Goal: Task Accomplishment & Management: Manage account settings

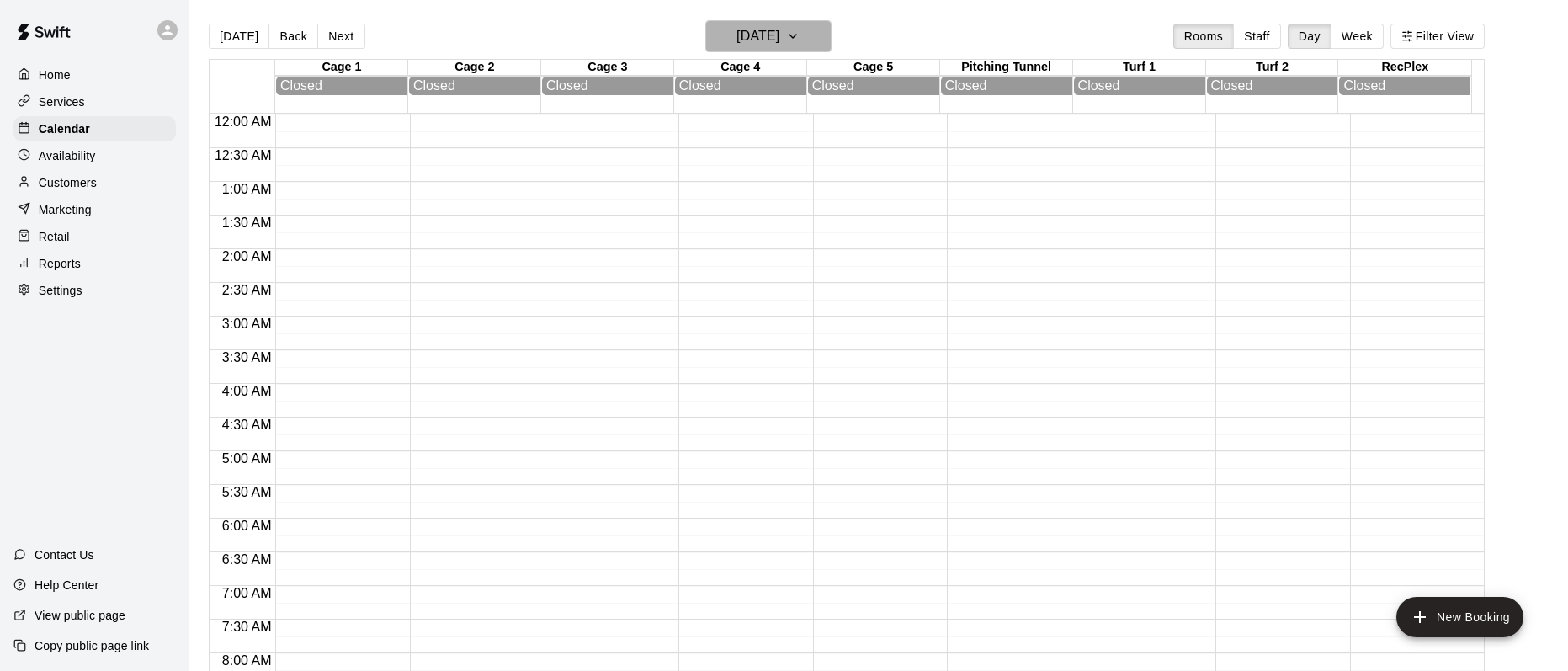
click at [813, 31] on button "[DATE]" at bounding box center [768, 36] width 126 height 32
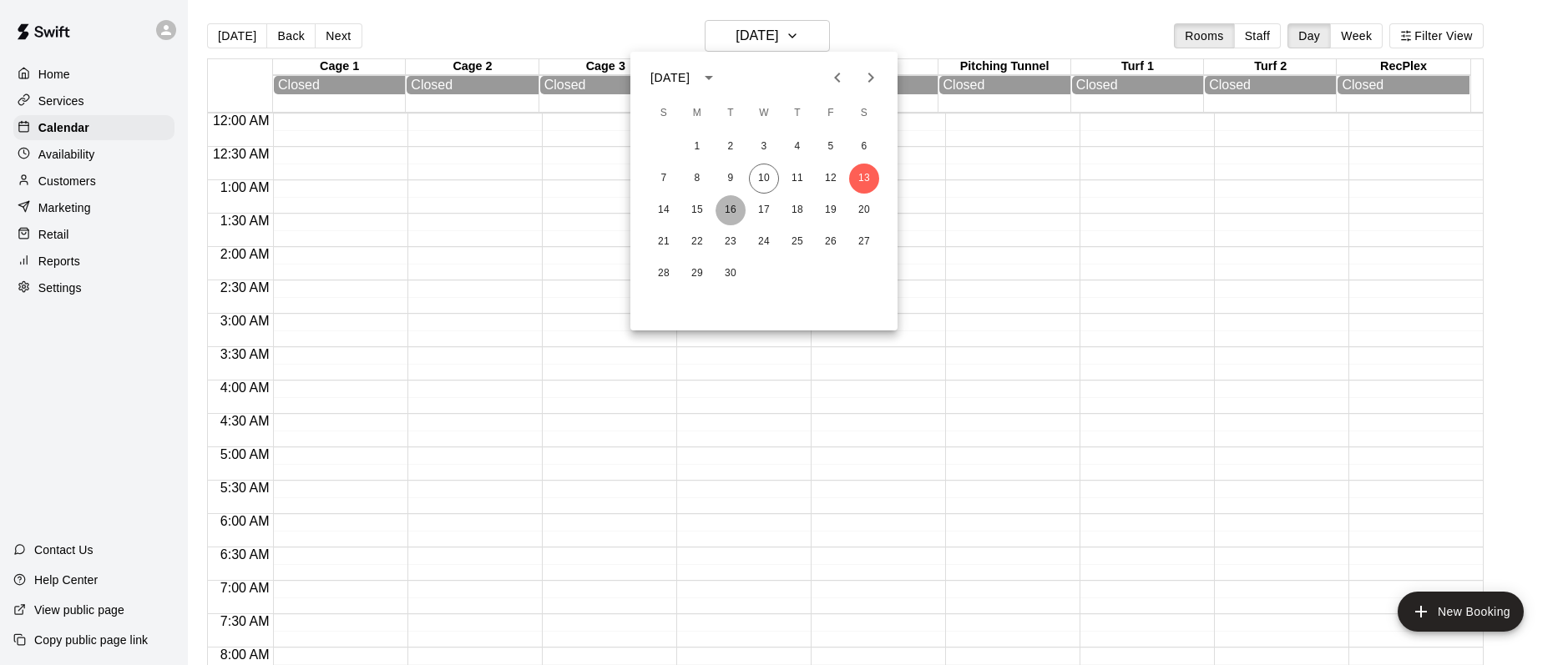
click at [729, 205] on button "16" at bounding box center [730, 210] width 30 height 30
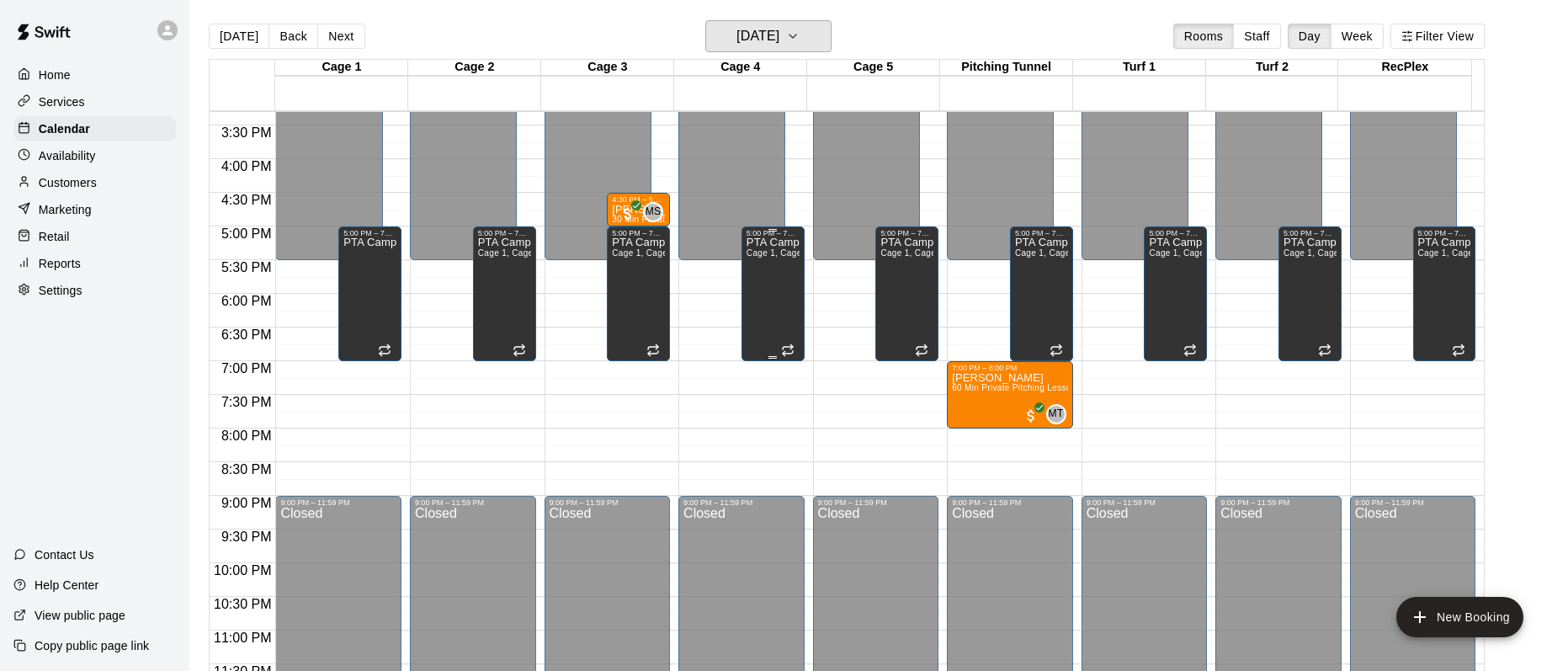
scroll to position [1040, 0]
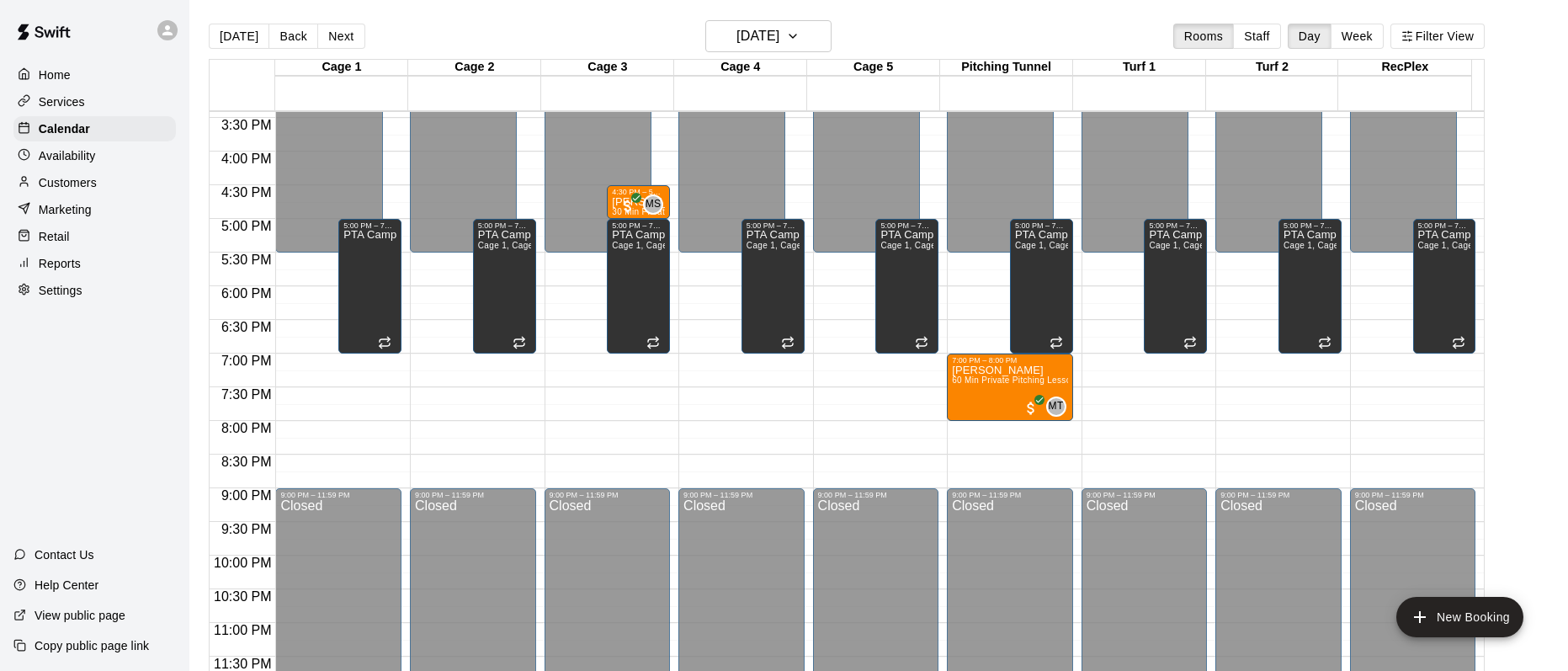
click at [58, 158] on p "Availability" at bounding box center [68, 155] width 57 height 17
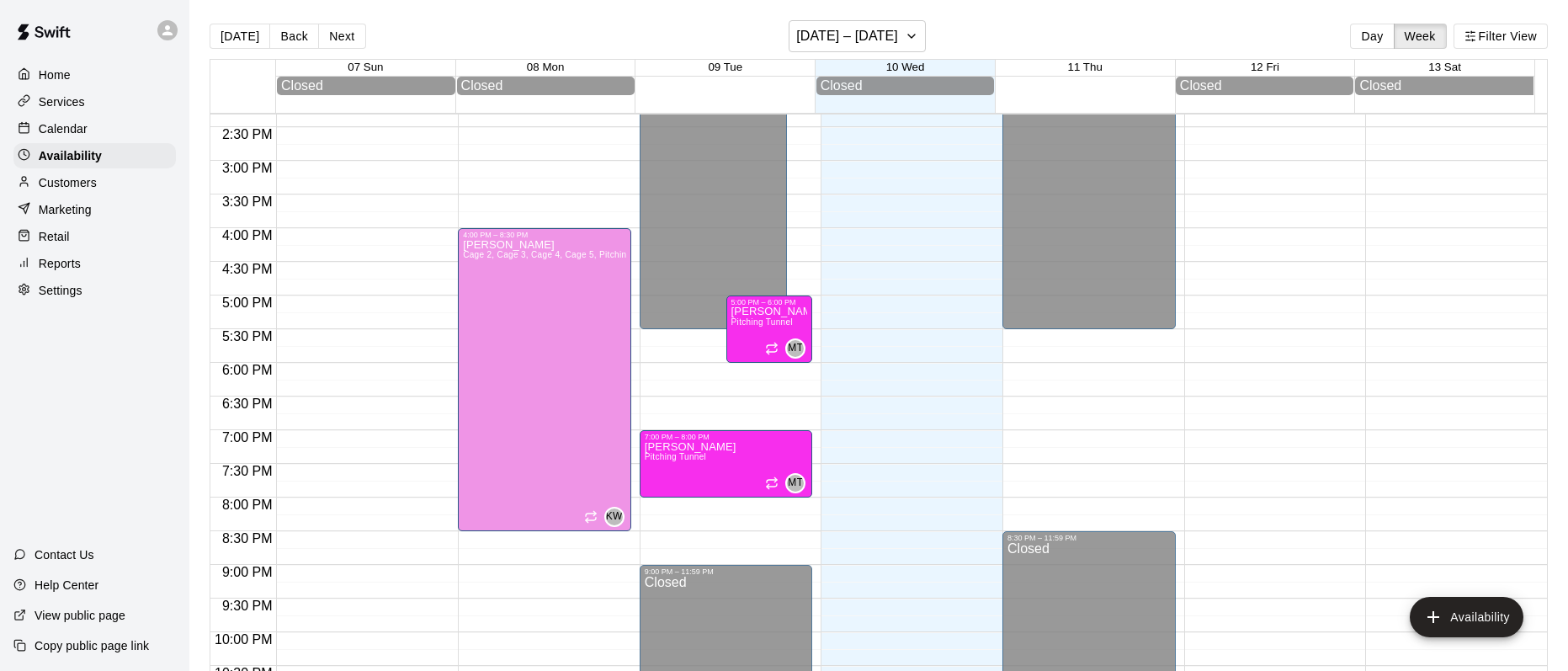
scroll to position [966, 0]
click at [55, 134] on p "Calendar" at bounding box center [63, 128] width 49 height 17
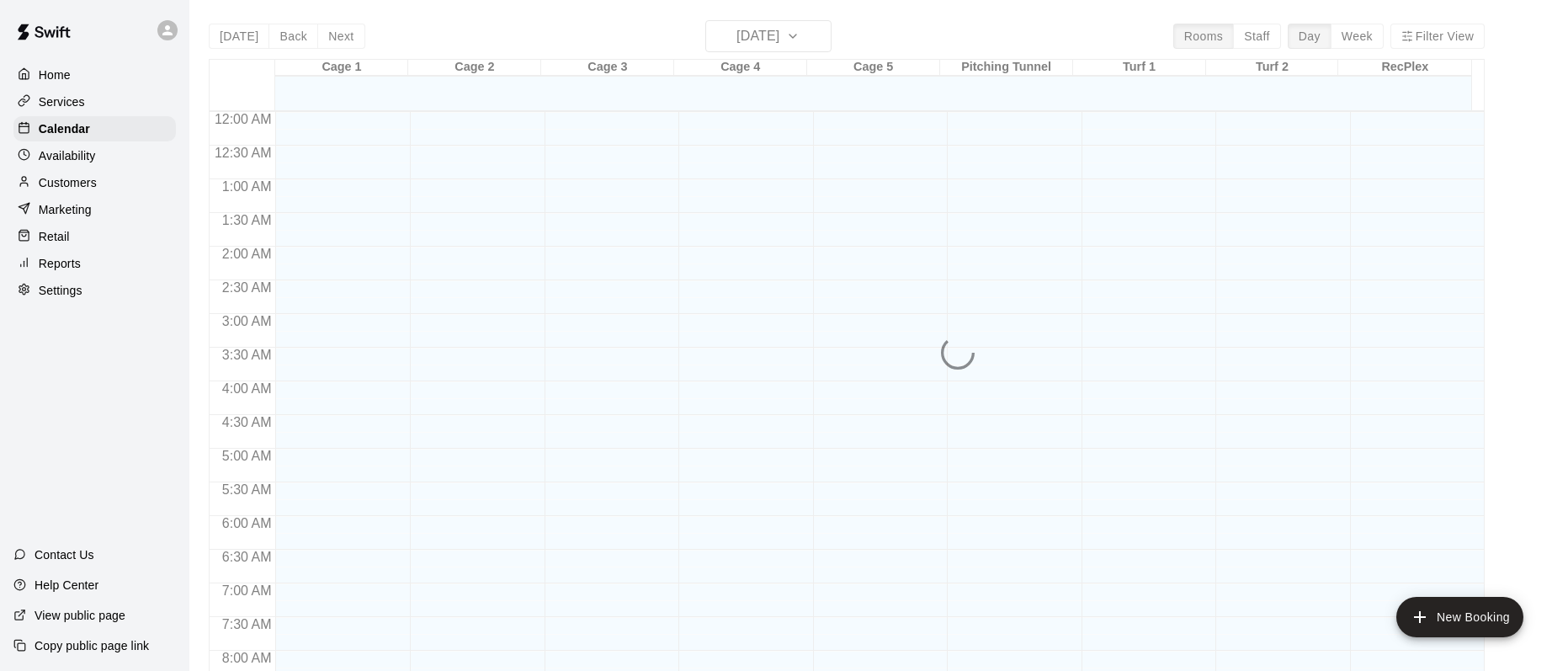
scroll to position [630, 0]
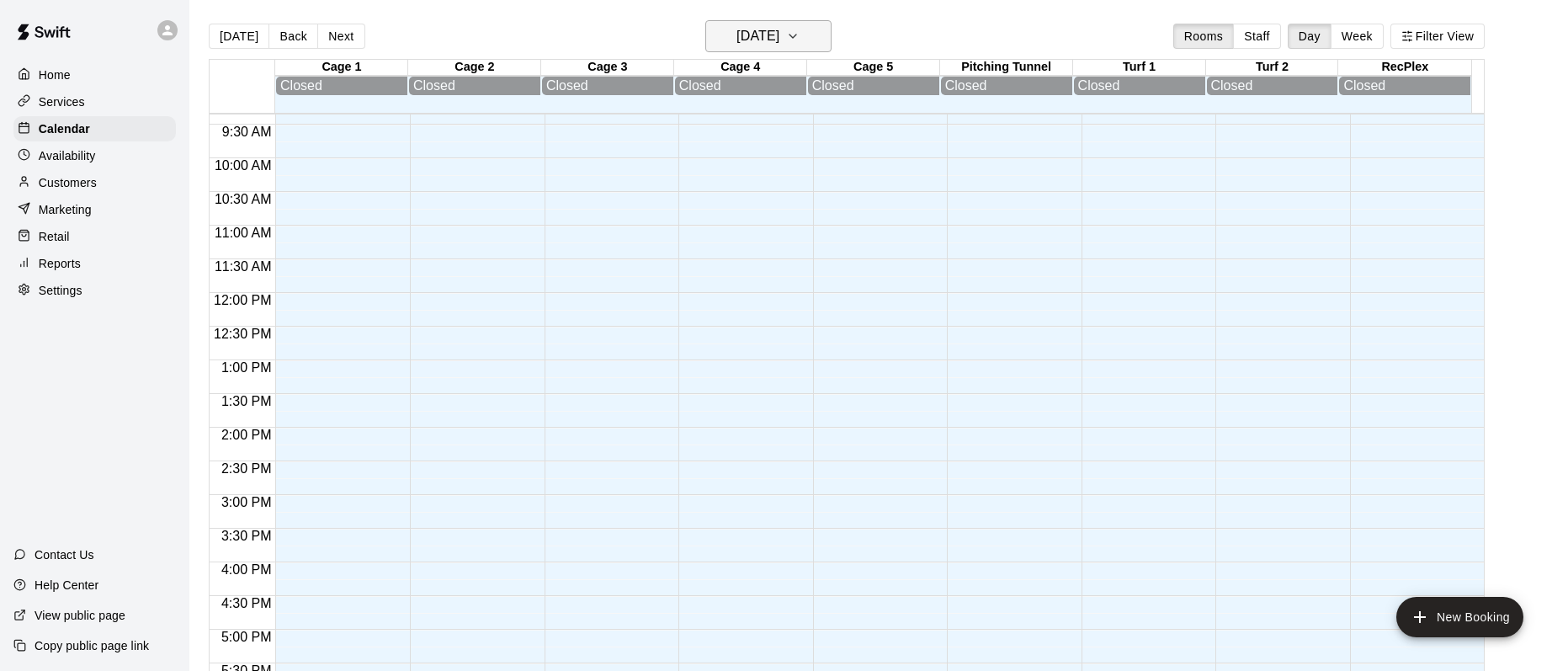
click at [771, 26] on h6 "[DATE]" at bounding box center [757, 36] width 43 height 23
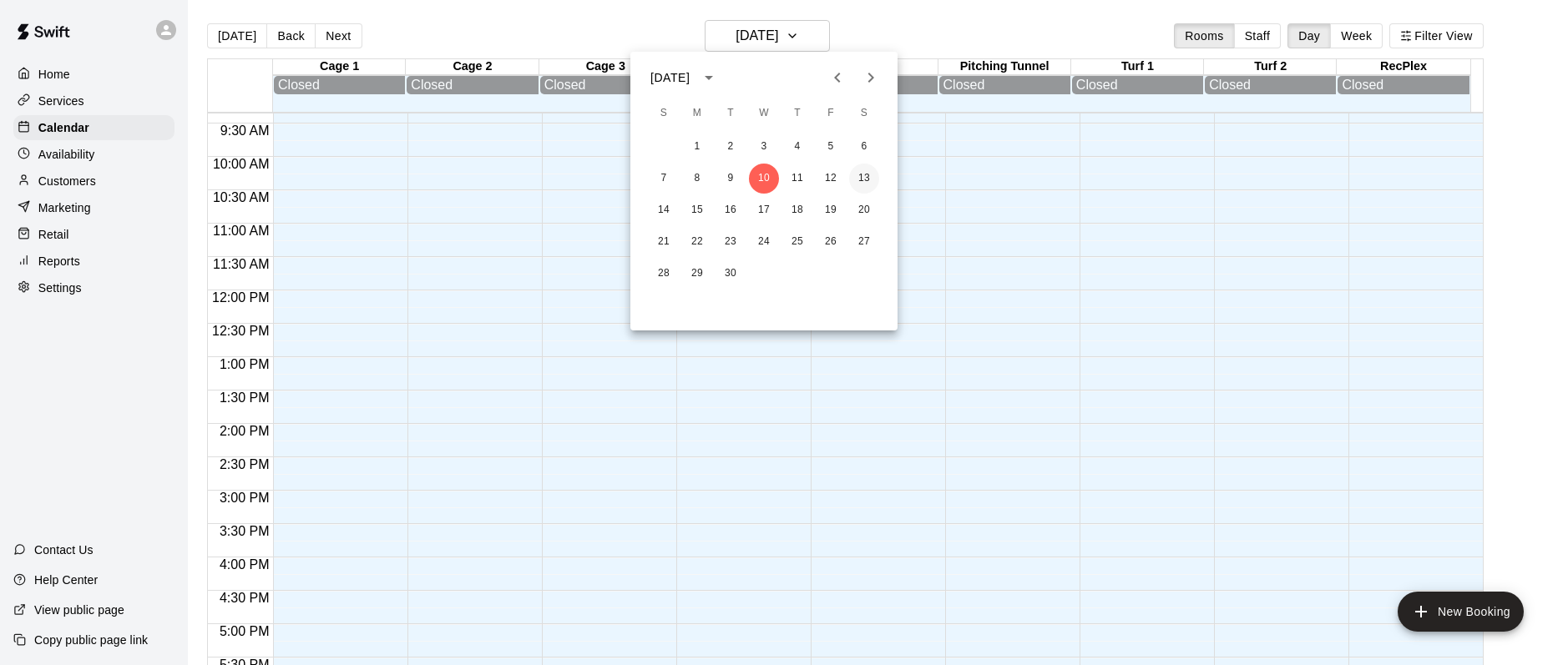
click at [864, 173] on button "13" at bounding box center [864, 179] width 30 height 30
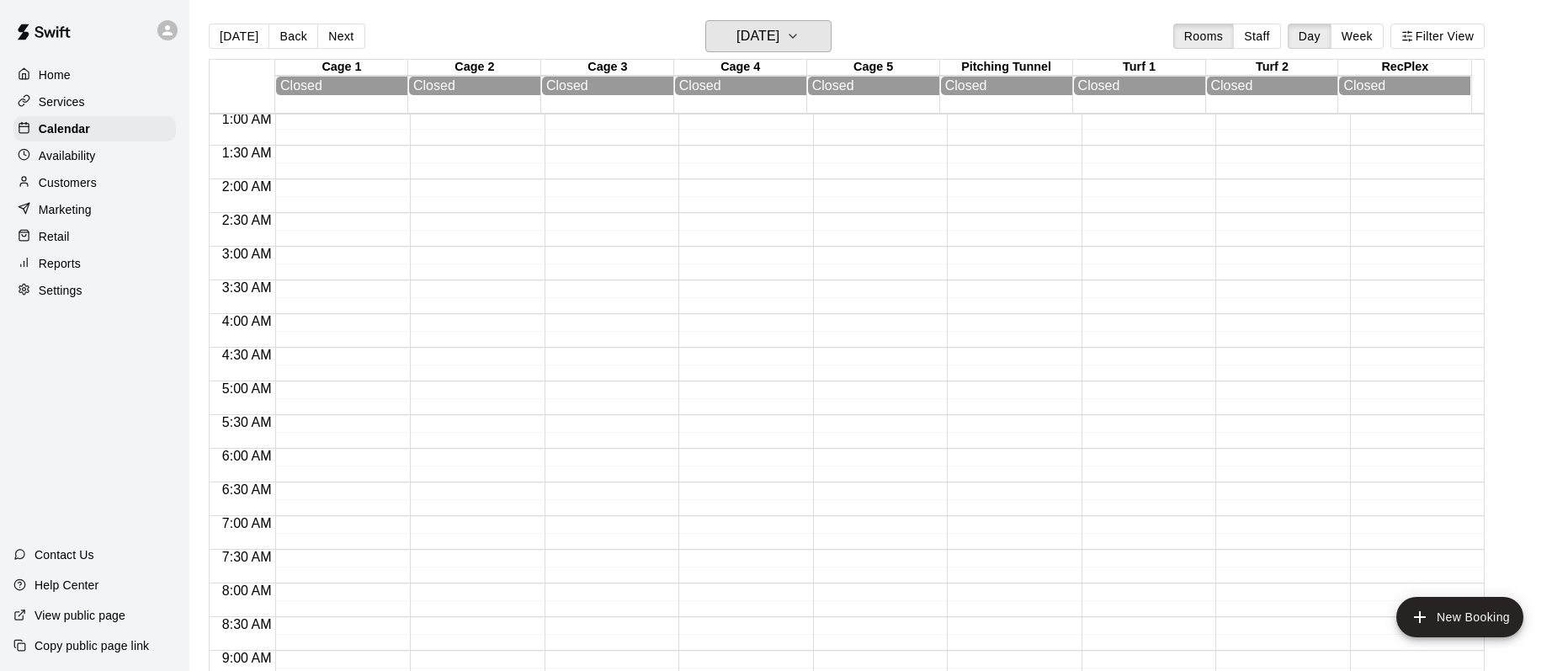
scroll to position [0, 0]
